Goal: Transaction & Acquisition: Purchase product/service

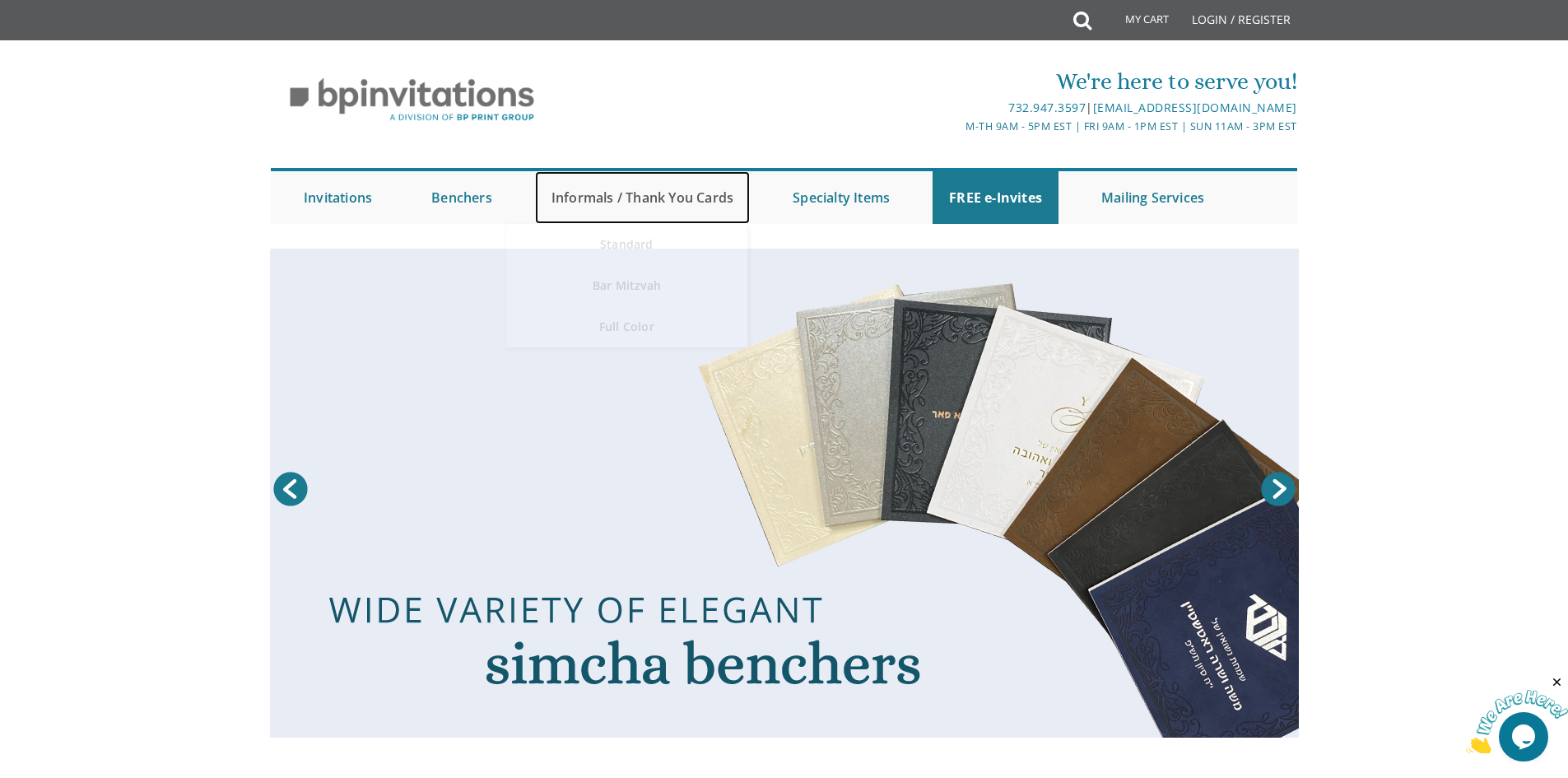
click at [655, 189] on link "Informals / Thank You Cards" at bounding box center [643, 197] width 215 height 52
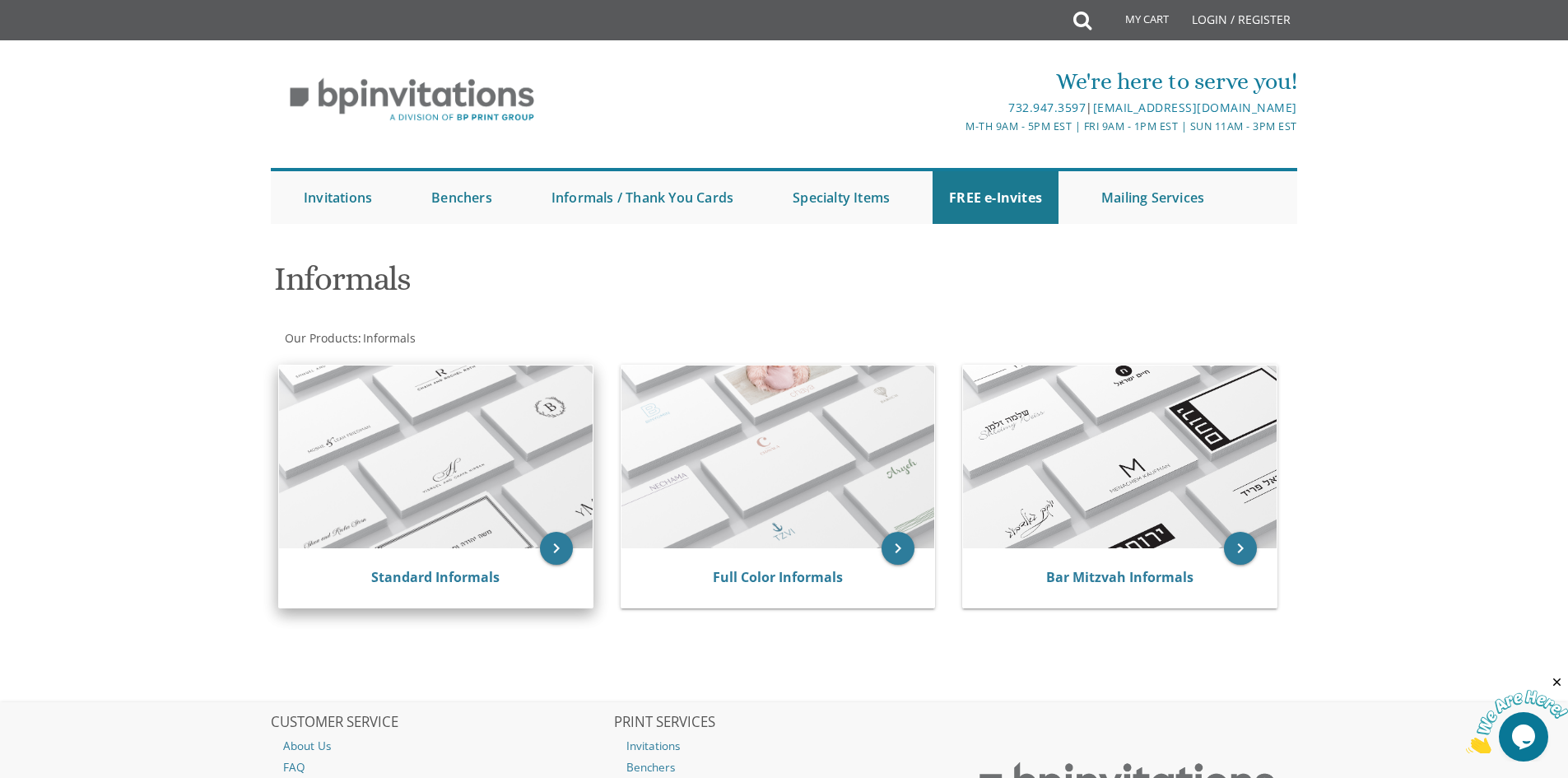
click at [419, 488] on img at bounding box center [436, 457] width 314 height 183
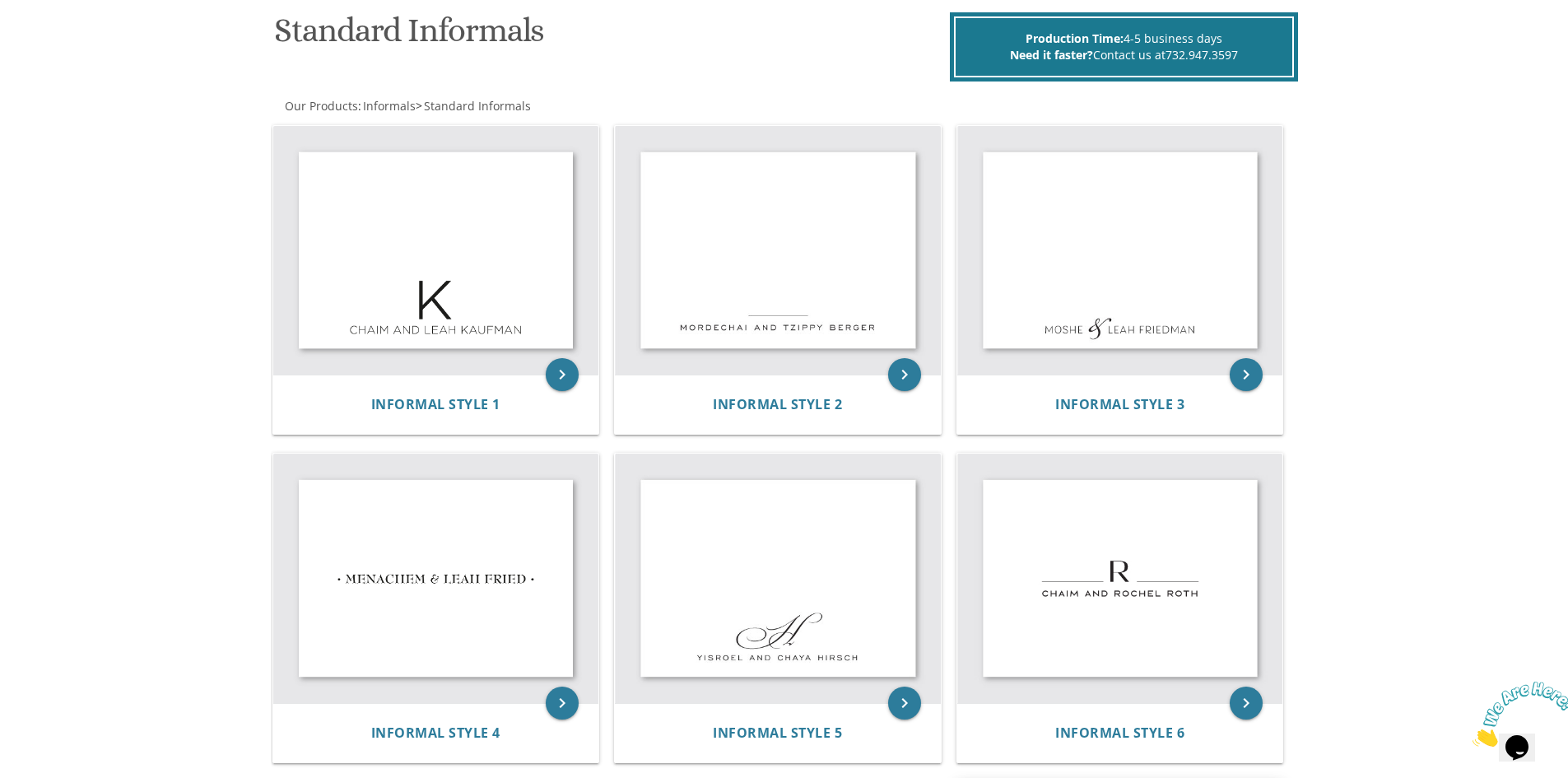
scroll to position [247, 0]
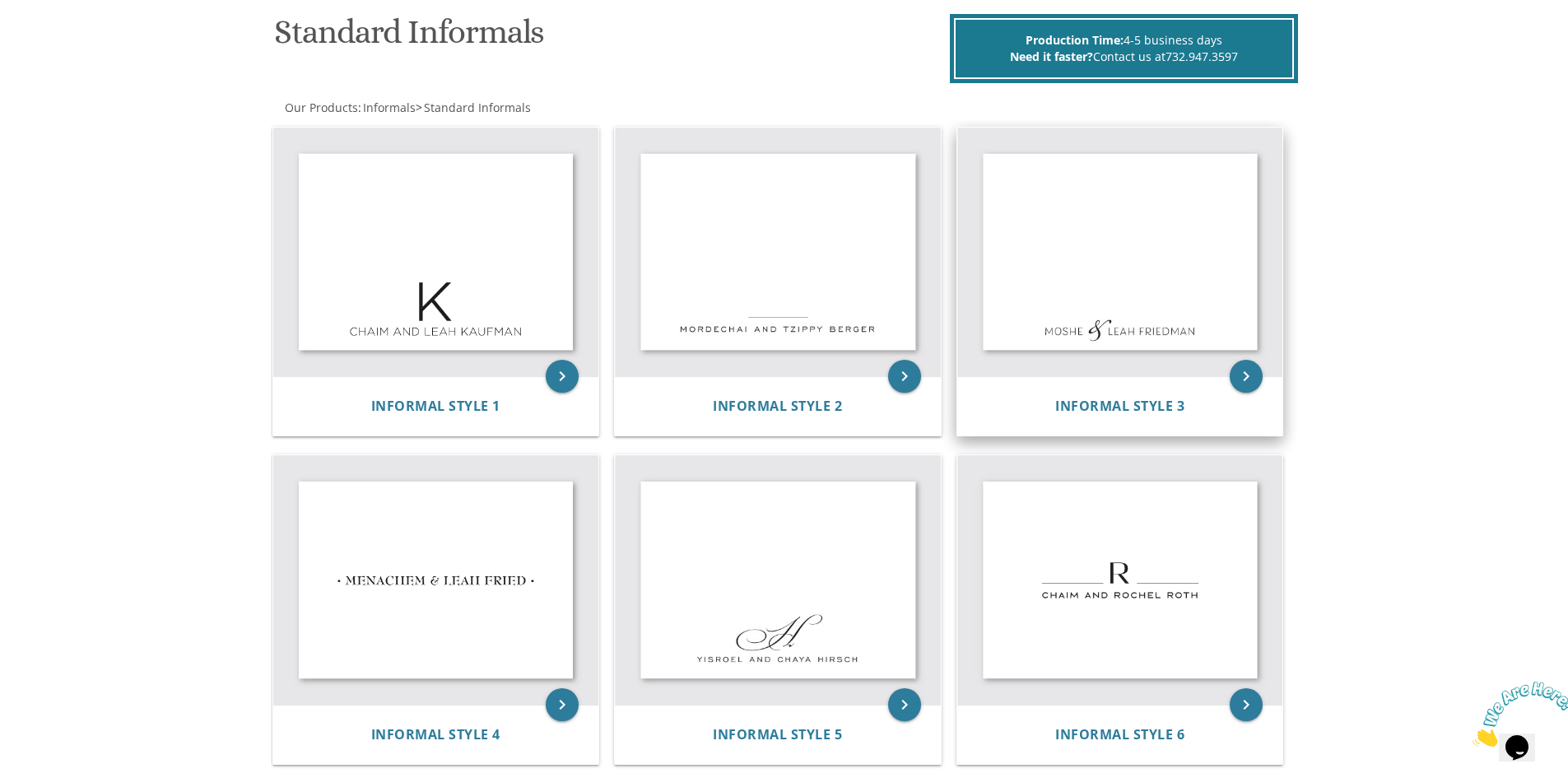
click at [1107, 280] on img at bounding box center [1120, 253] width 326 height 250
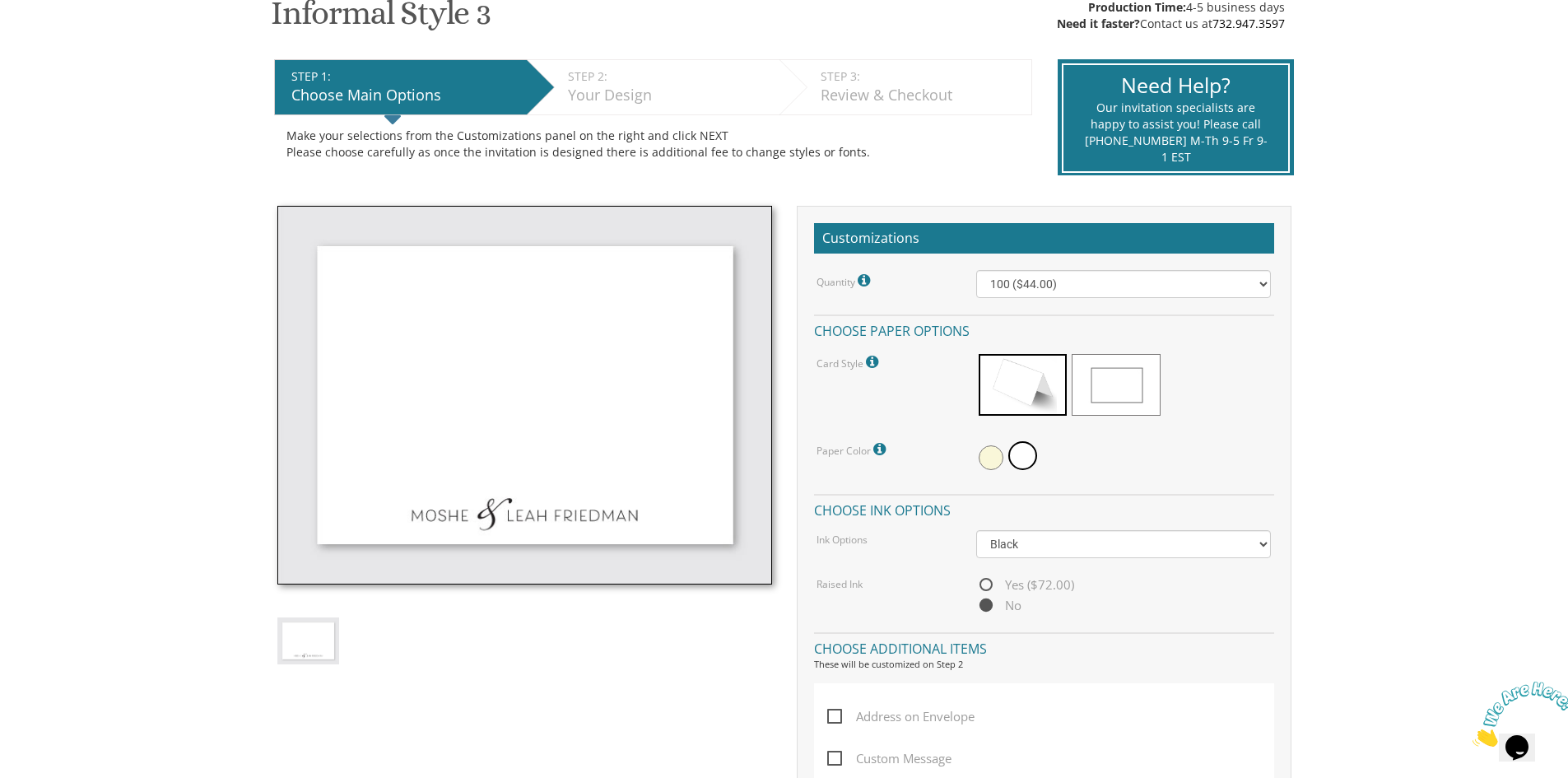
scroll to position [329, 0]
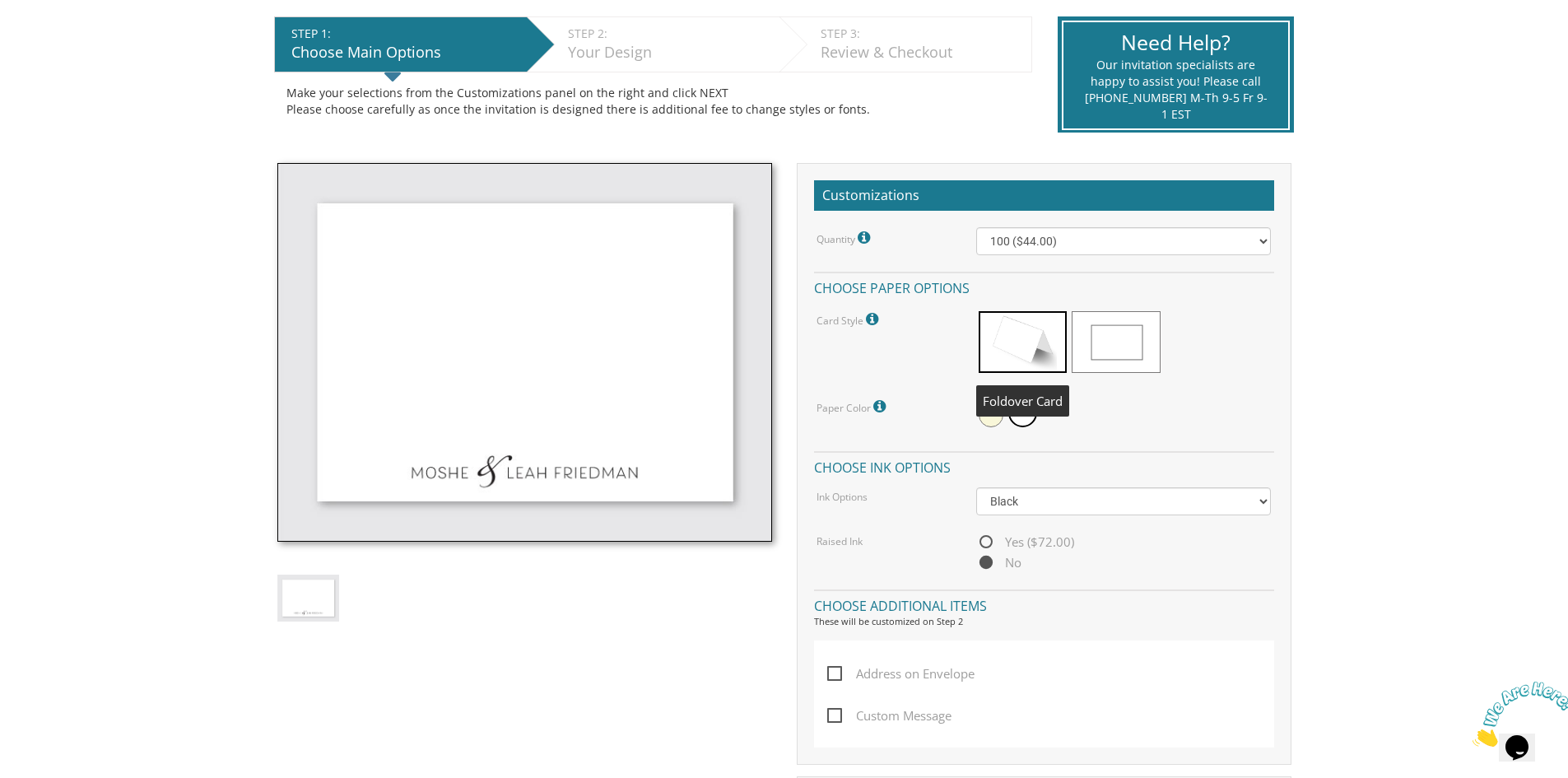
click at [1013, 334] on span at bounding box center [1022, 343] width 88 height 62
click at [1022, 240] on select "100 ($44.00) 200 ($63.00) 300 ($82.00) 400 ($101.00) 500 ($120.00) 600 ($139.00…" at bounding box center [1124, 241] width 295 height 28
click at [977, 227] on select "100 ($44.00) 200 ($63.00) 300 ($82.00) 400 ($101.00) 500 ($120.00) 600 ($139.00…" at bounding box center [1124, 241] width 295 height 28
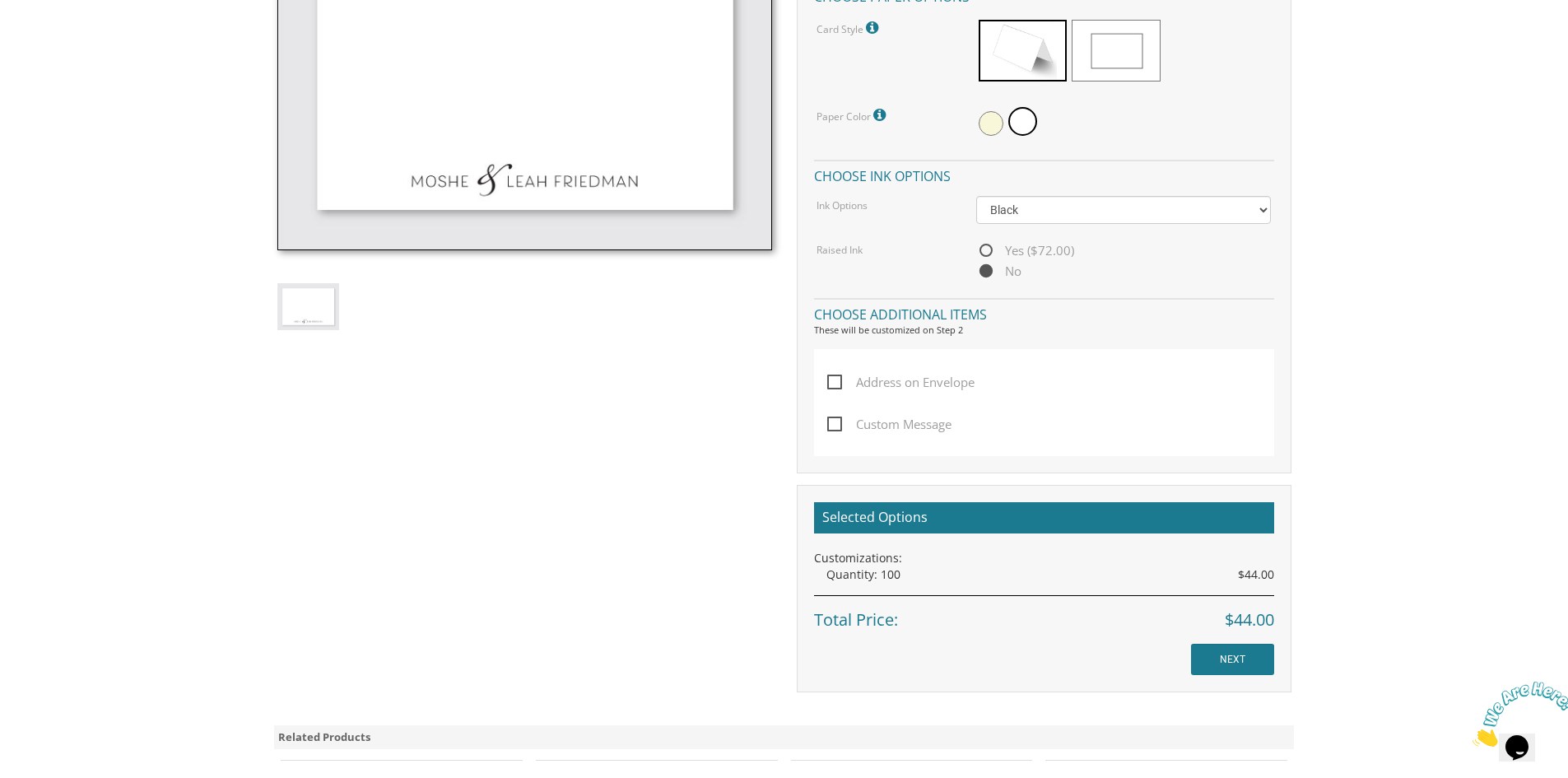
scroll to position [494, 0]
